Goal: Information Seeking & Learning: Find contact information

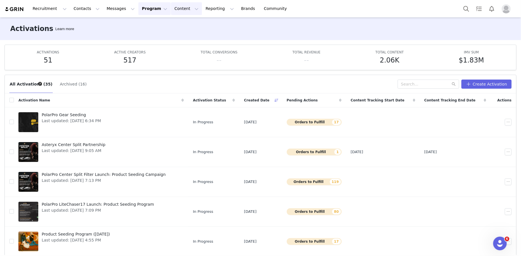
scroll to position [139, 0]
click at [86, 231] on span "Product Seeding Program ([DATE])" at bounding box center [76, 234] width 68 height 6
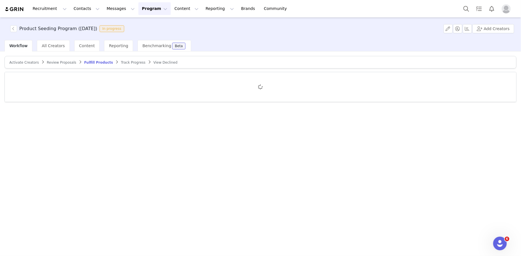
click at [121, 60] on span "Track Progress" at bounding box center [133, 62] width 24 height 4
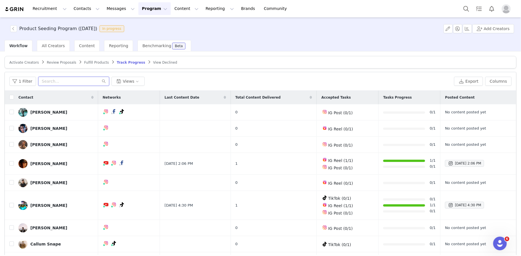
click at [38, 79] on input "text" at bounding box center [73, 81] width 71 height 9
paste input "[EMAIL_ADDRESS][DOMAIN_NAME]"
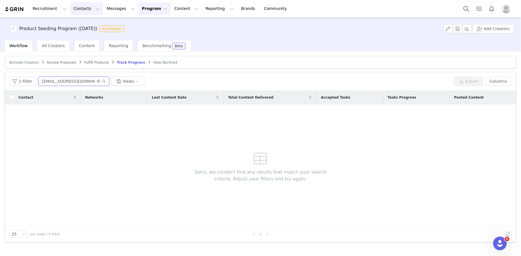
type input "[EMAIL_ADDRESS][DOMAIN_NAME]"
click at [85, 12] on button "Contacts Contacts" at bounding box center [86, 8] width 33 height 13
click at [85, 24] on p "Creators" at bounding box center [79, 25] width 17 height 6
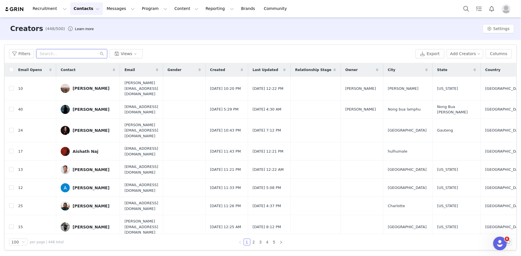
click at [67, 56] on input "text" at bounding box center [71, 53] width 71 height 9
paste input "[EMAIL_ADDRESS][DOMAIN_NAME]"
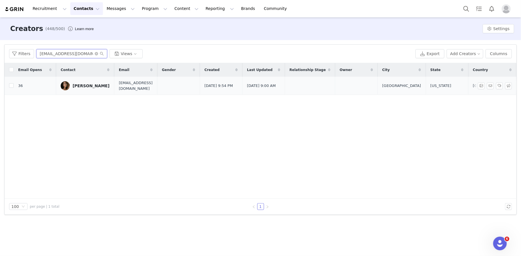
type input "[EMAIL_ADDRESS][DOMAIN_NAME]"
click at [95, 84] on div "[PERSON_NAME]" at bounding box center [91, 85] width 37 height 5
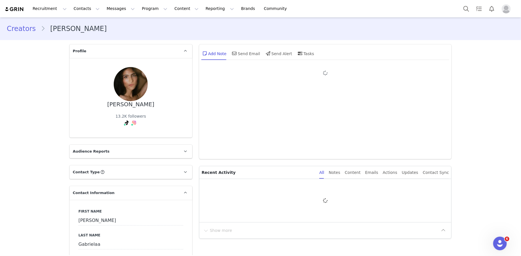
type input "+1 ([GEOGRAPHIC_DATA])"
